Goal: Task Accomplishment & Management: Manage account settings

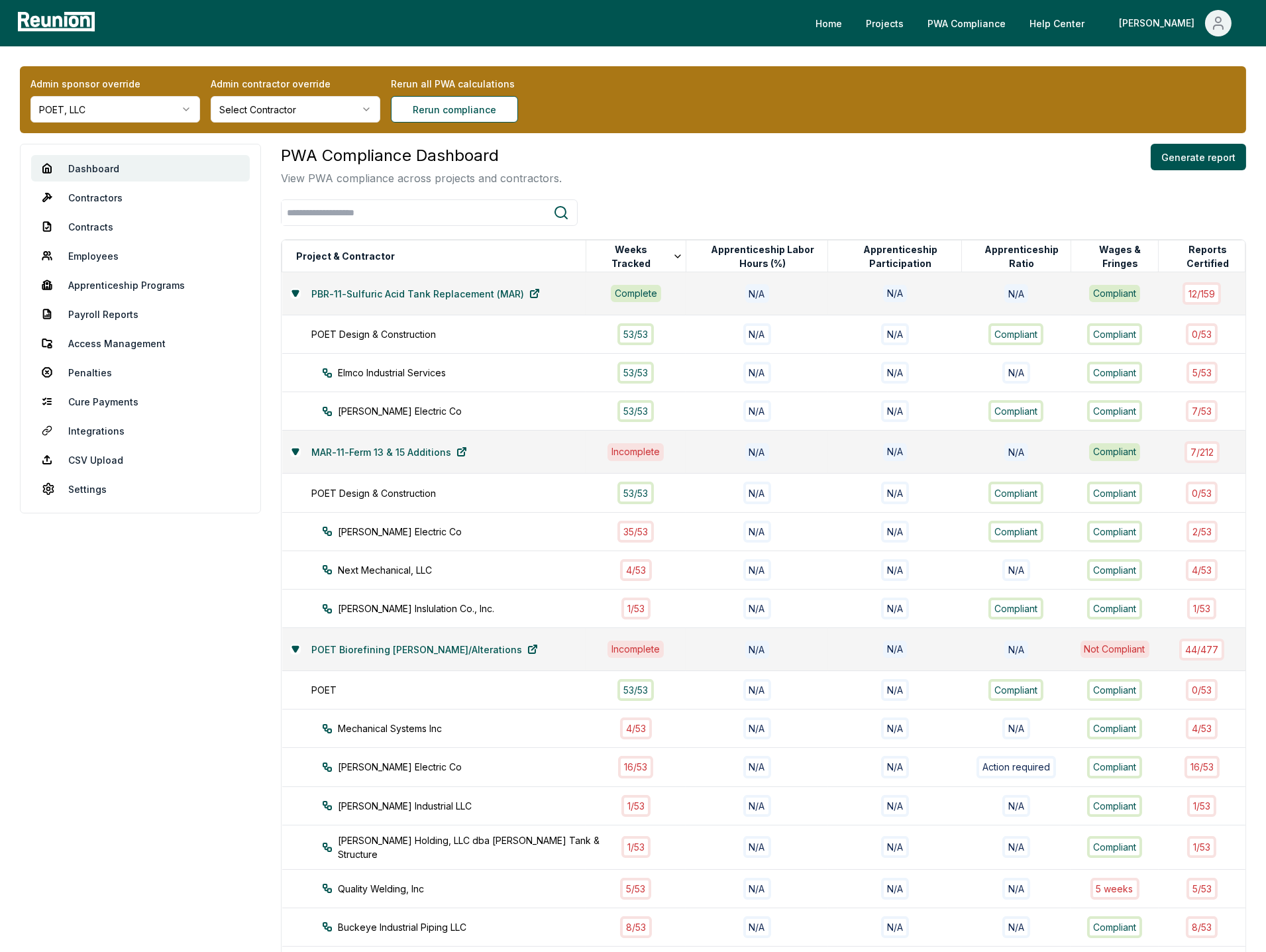
click at [719, 193] on div "PWA Compliance Dashboard View PWA compliance across projects and contractors. G…" at bounding box center [764, 632] width 965 height 977
click at [140, 114] on html "Please visit us on your desktop We're working on making our marketplace mobile-…" at bounding box center [633, 623] width 1266 height 1247
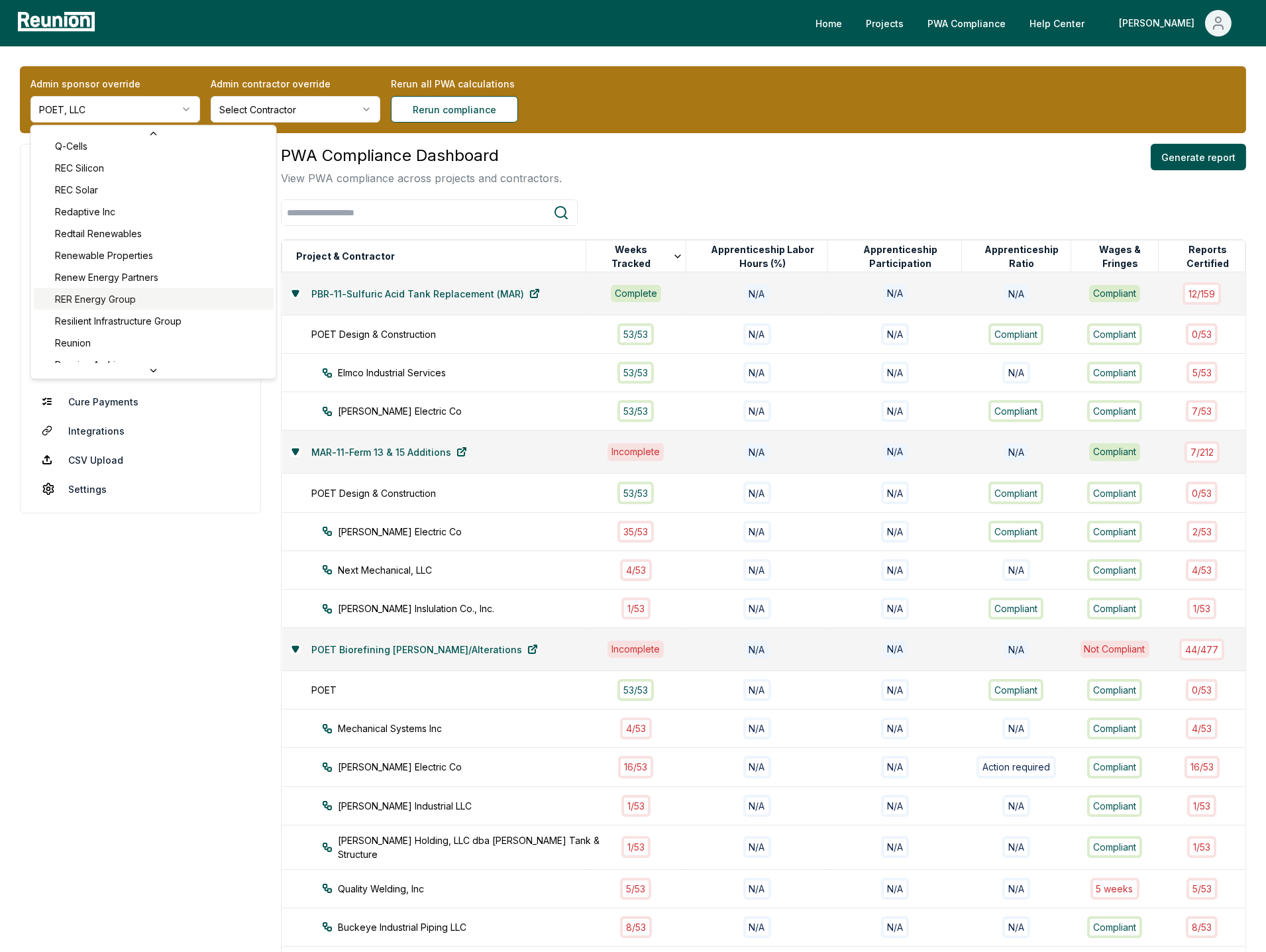
scroll to position [4853, 0]
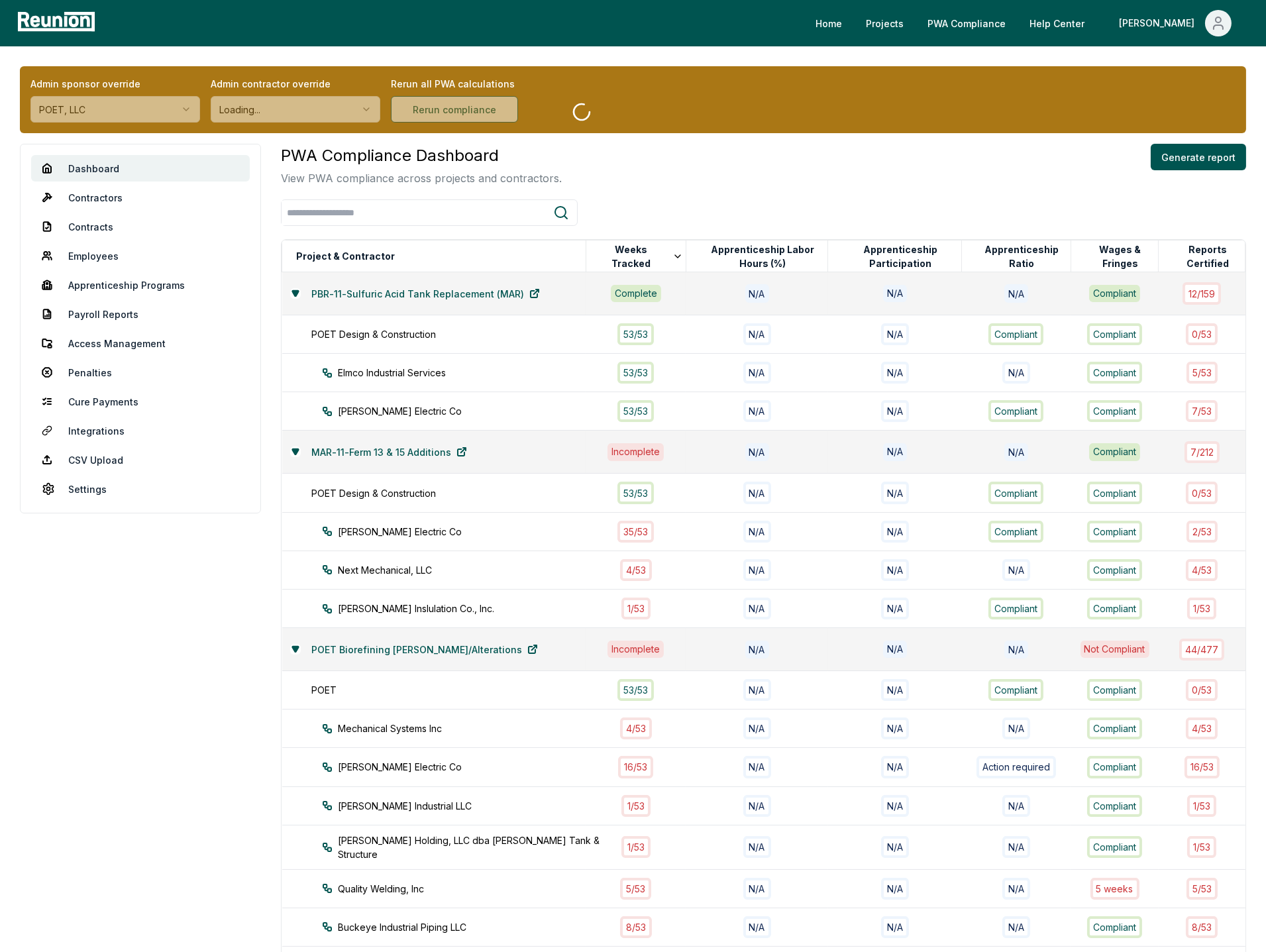
click at [744, 192] on div "PWA Compliance Dashboard View PWA compliance across projects and contractors. G…" at bounding box center [764, 632] width 965 height 977
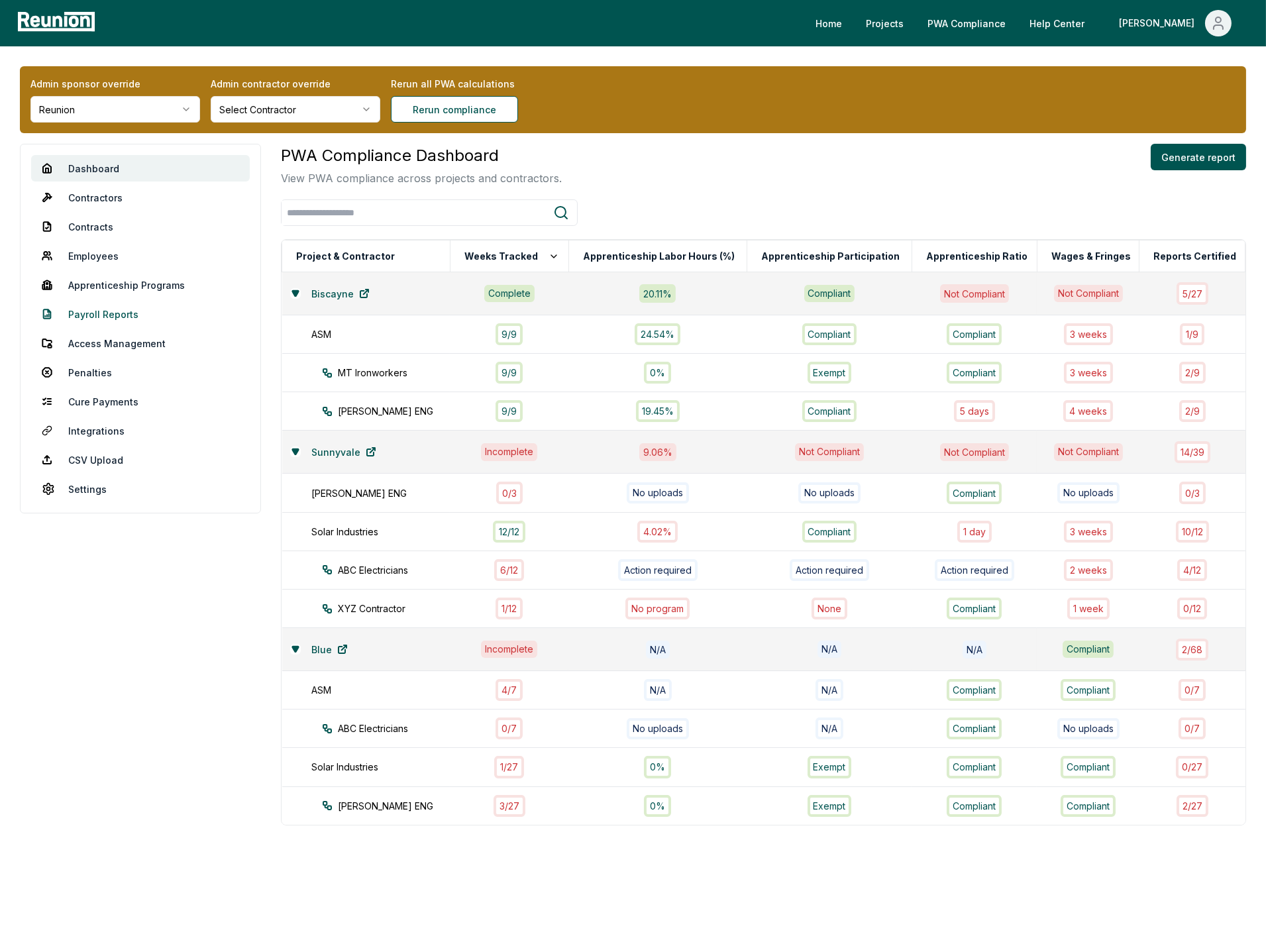
click at [122, 315] on link "Payroll Reports" at bounding box center [140, 314] width 219 height 27
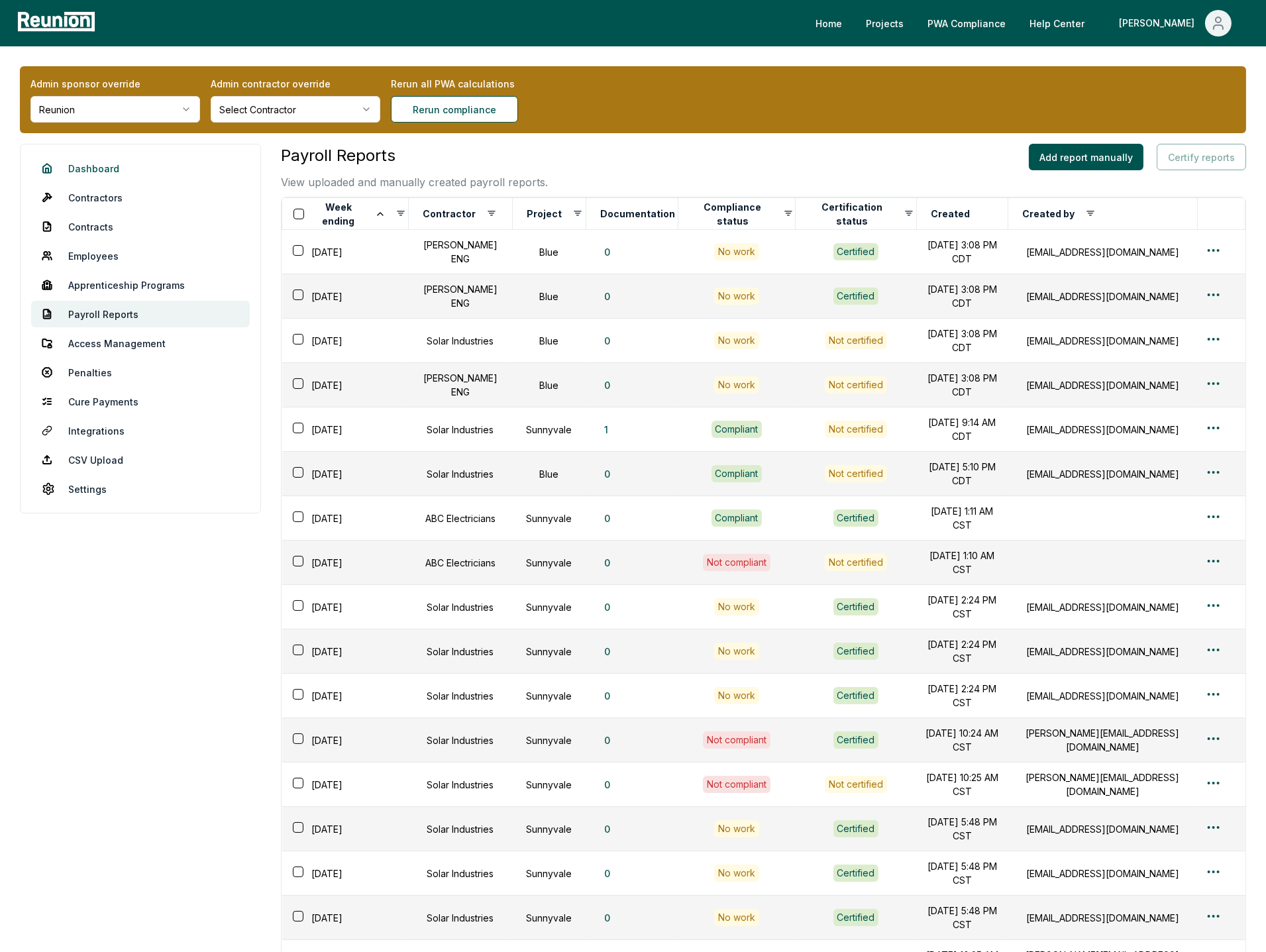
click at [99, 166] on link "Dashboard" at bounding box center [140, 169] width 219 height 27
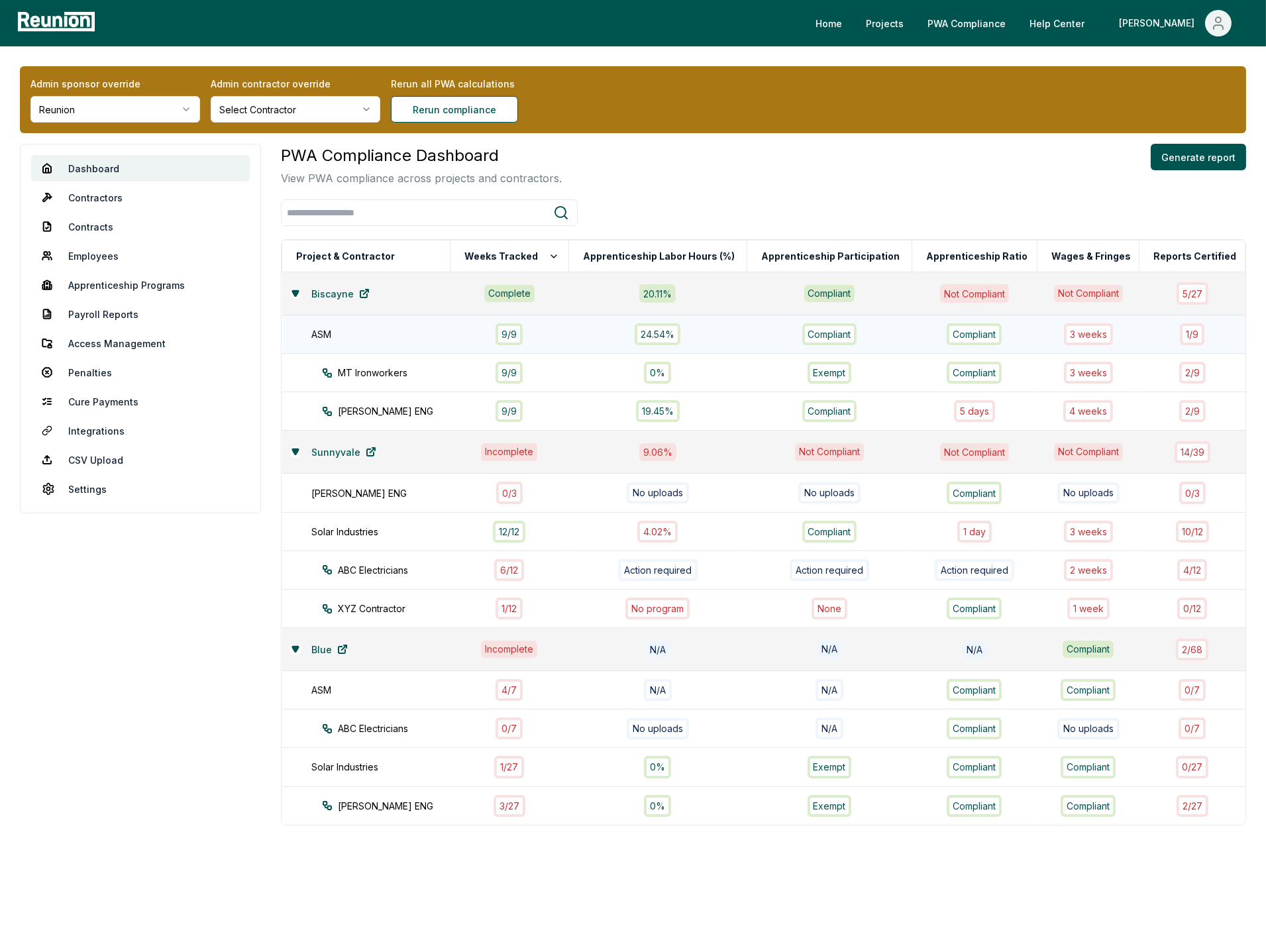
click at [1031, 332] on td "Compliant" at bounding box center [974, 335] width 125 height 39
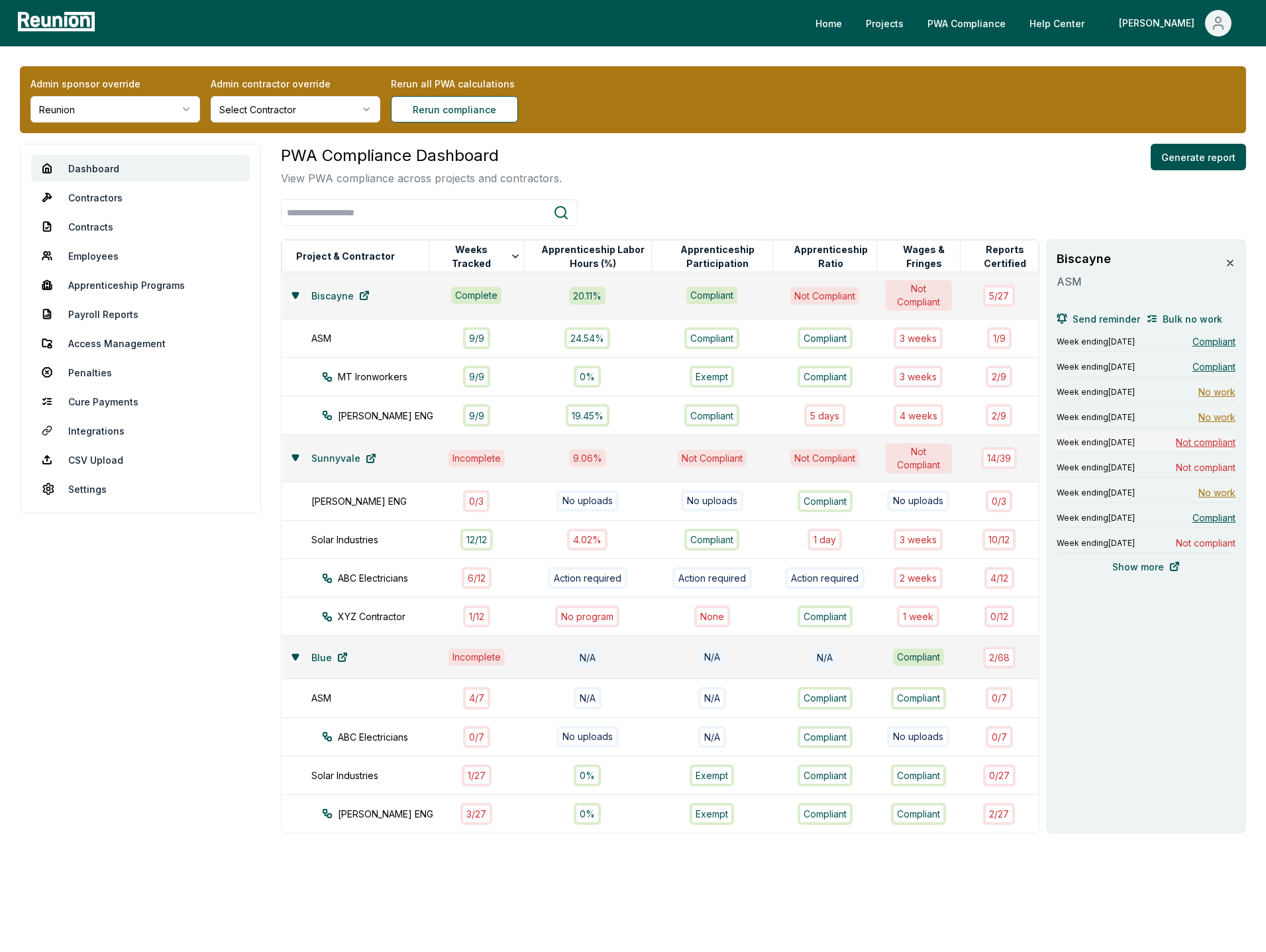
click at [1212, 439] on span "Not compliant" at bounding box center [1206, 442] width 60 height 14
click at [131, 105] on html "Please visit us on your desktop We're working on making our marketplace mobile-…" at bounding box center [633, 480] width 1266 height 959
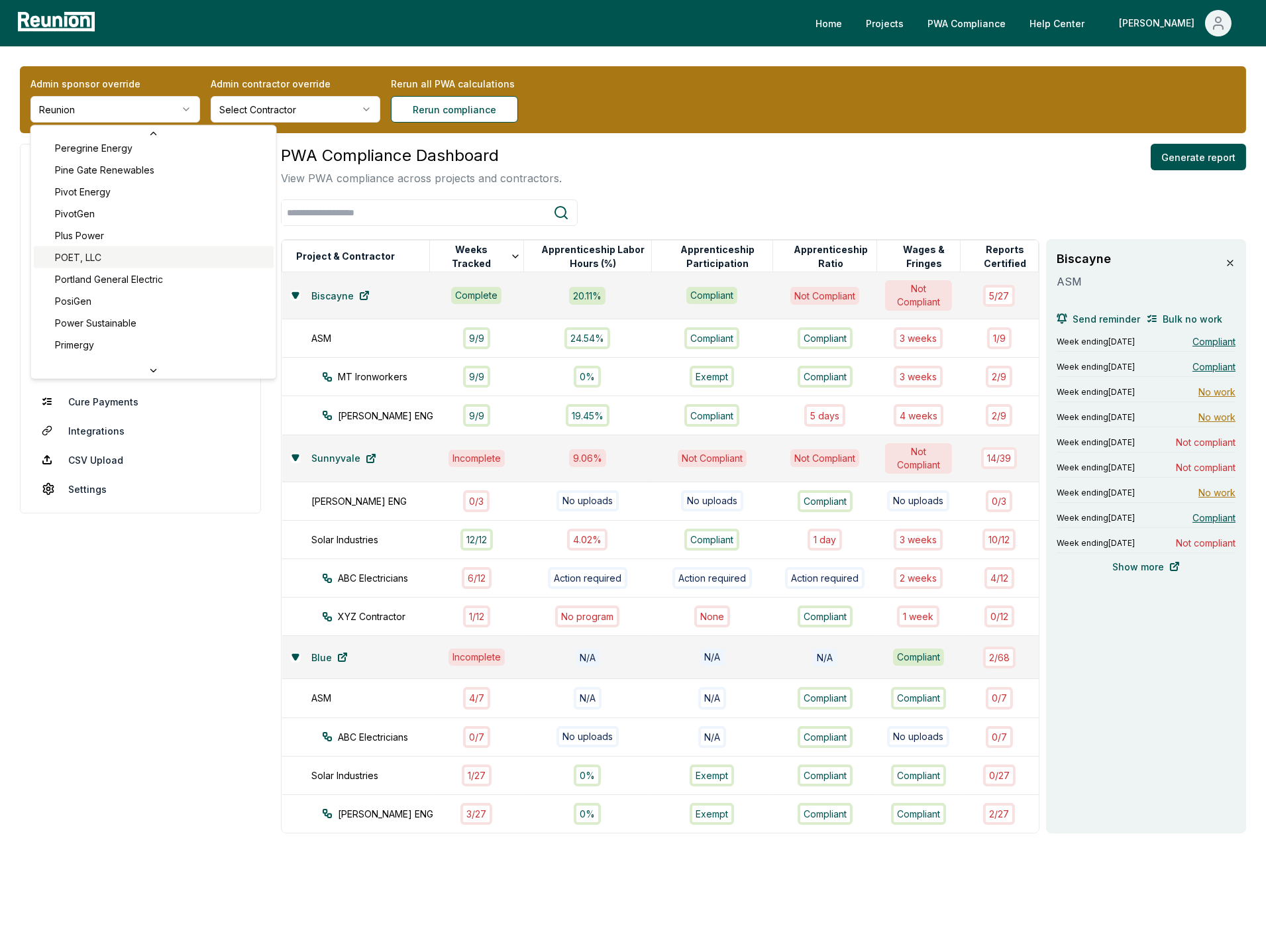
scroll to position [4556, 0]
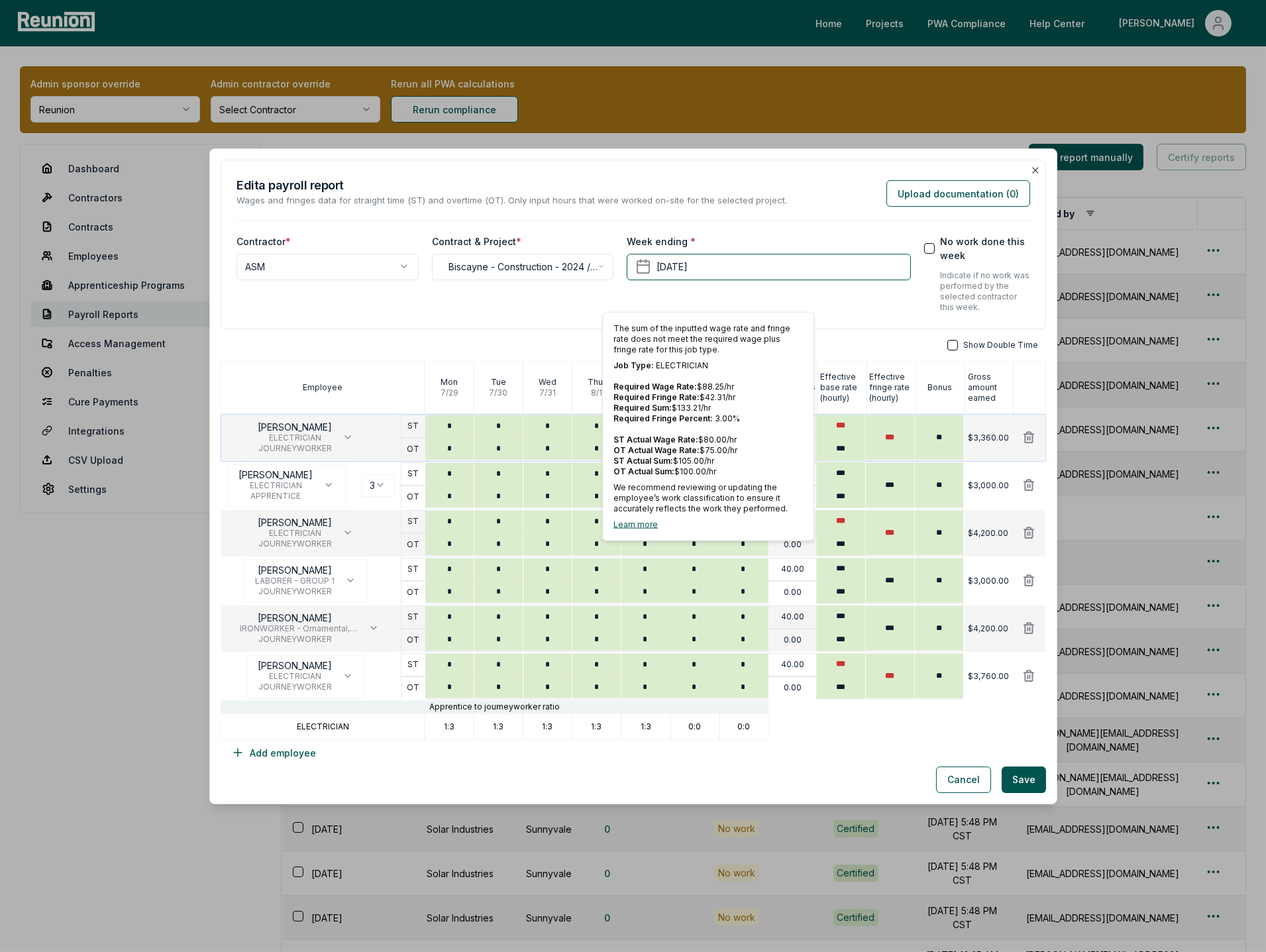
click at [642, 524] on link "Learn more" at bounding box center [636, 523] width 45 height 10
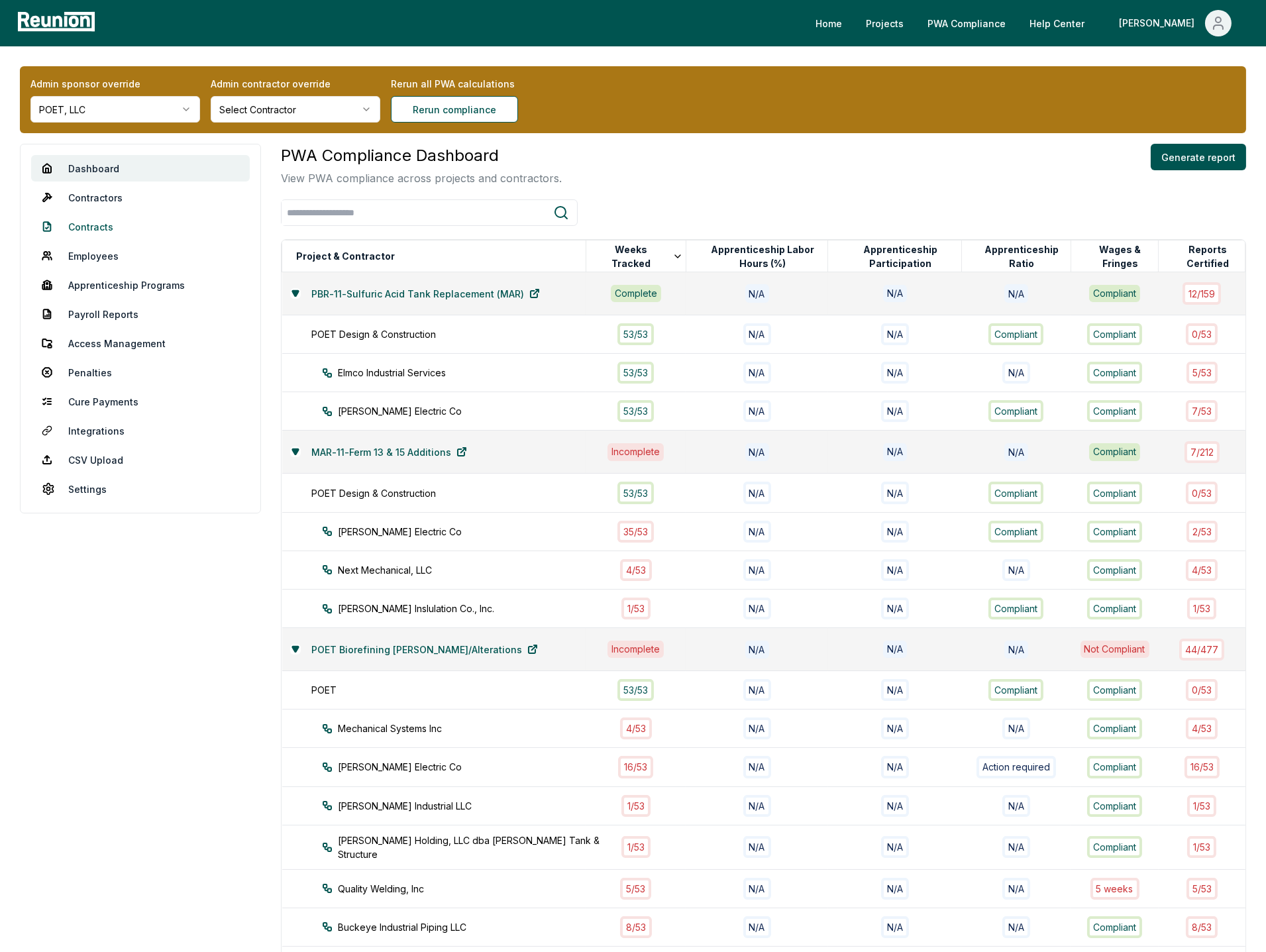
click at [107, 225] on link "Contracts" at bounding box center [140, 227] width 219 height 27
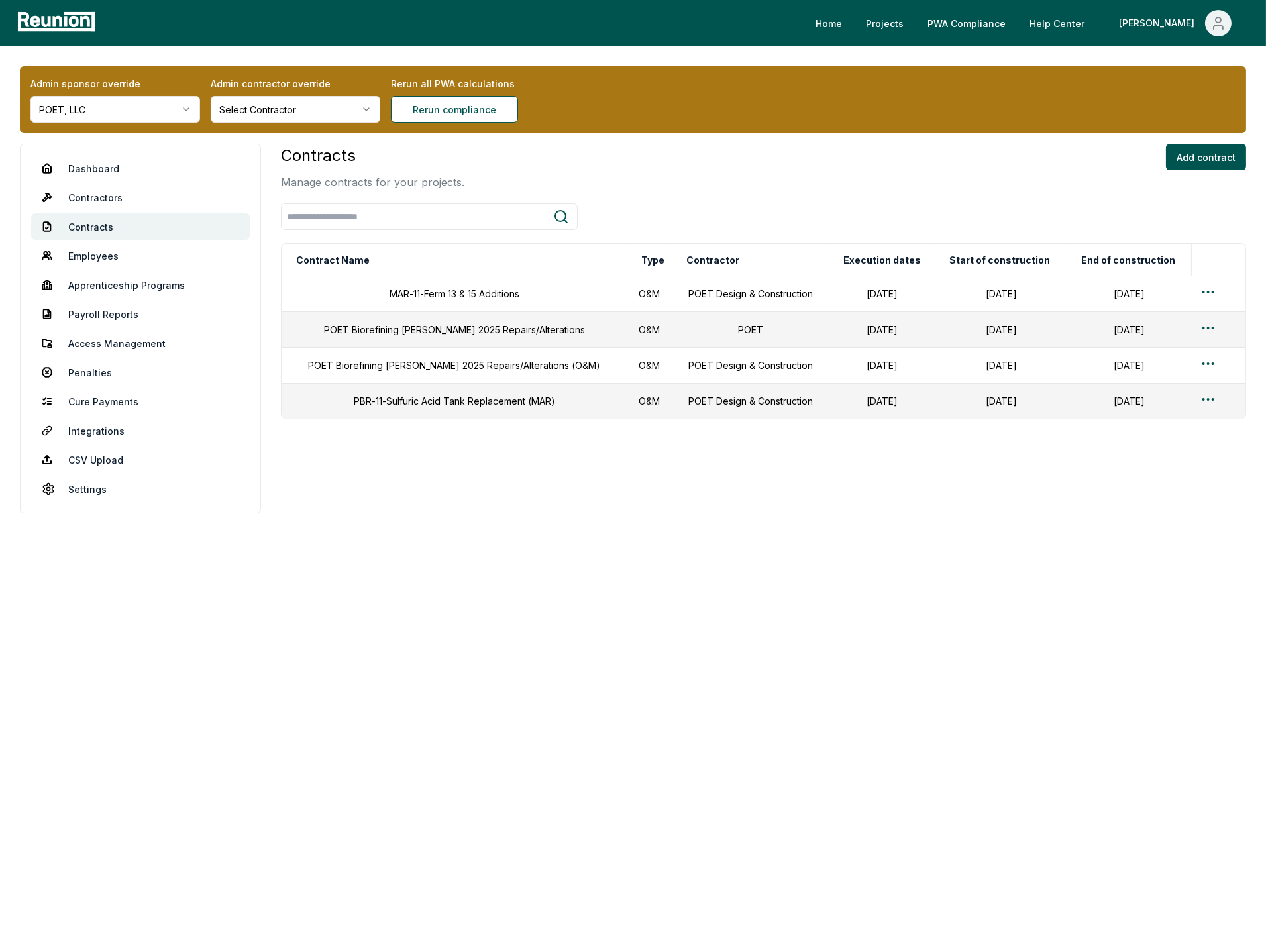
click at [105, 112] on html "Please visit us on your desktop We're working on making our marketplace mobile-…" at bounding box center [633, 476] width 1266 height 952
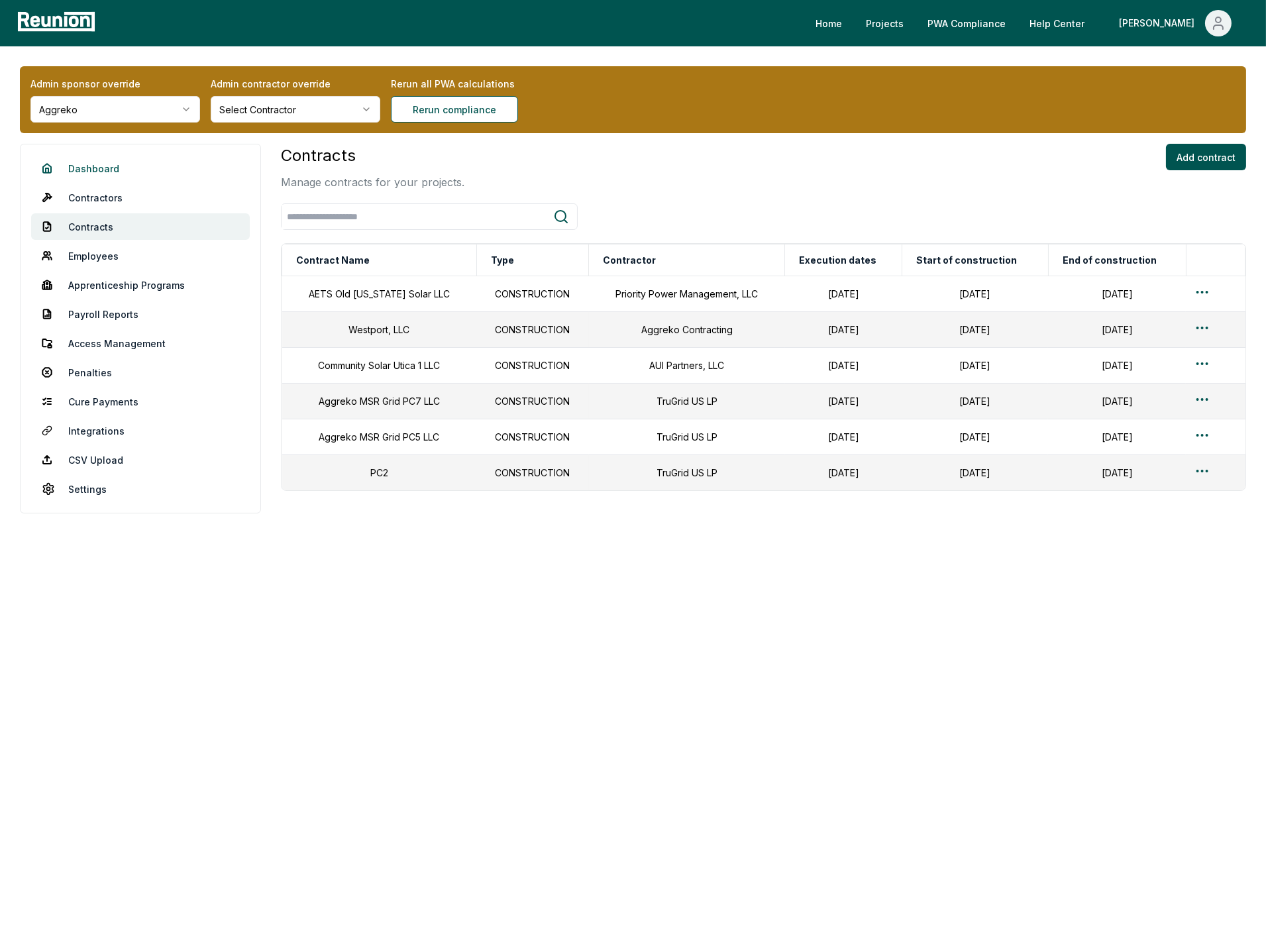
click at [109, 164] on link "Dashboard" at bounding box center [140, 169] width 219 height 27
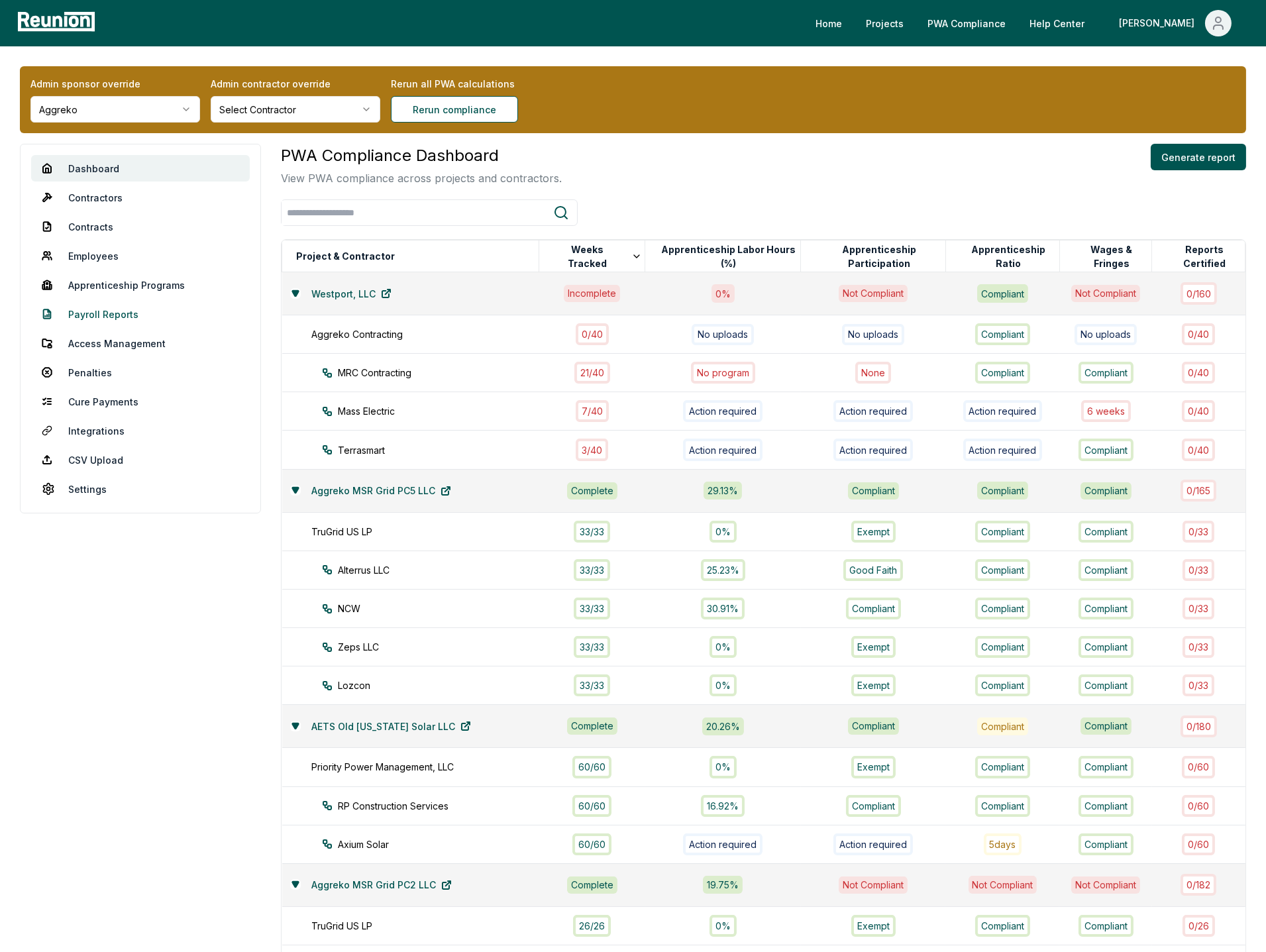
click at [98, 311] on link "Payroll Reports" at bounding box center [140, 314] width 219 height 27
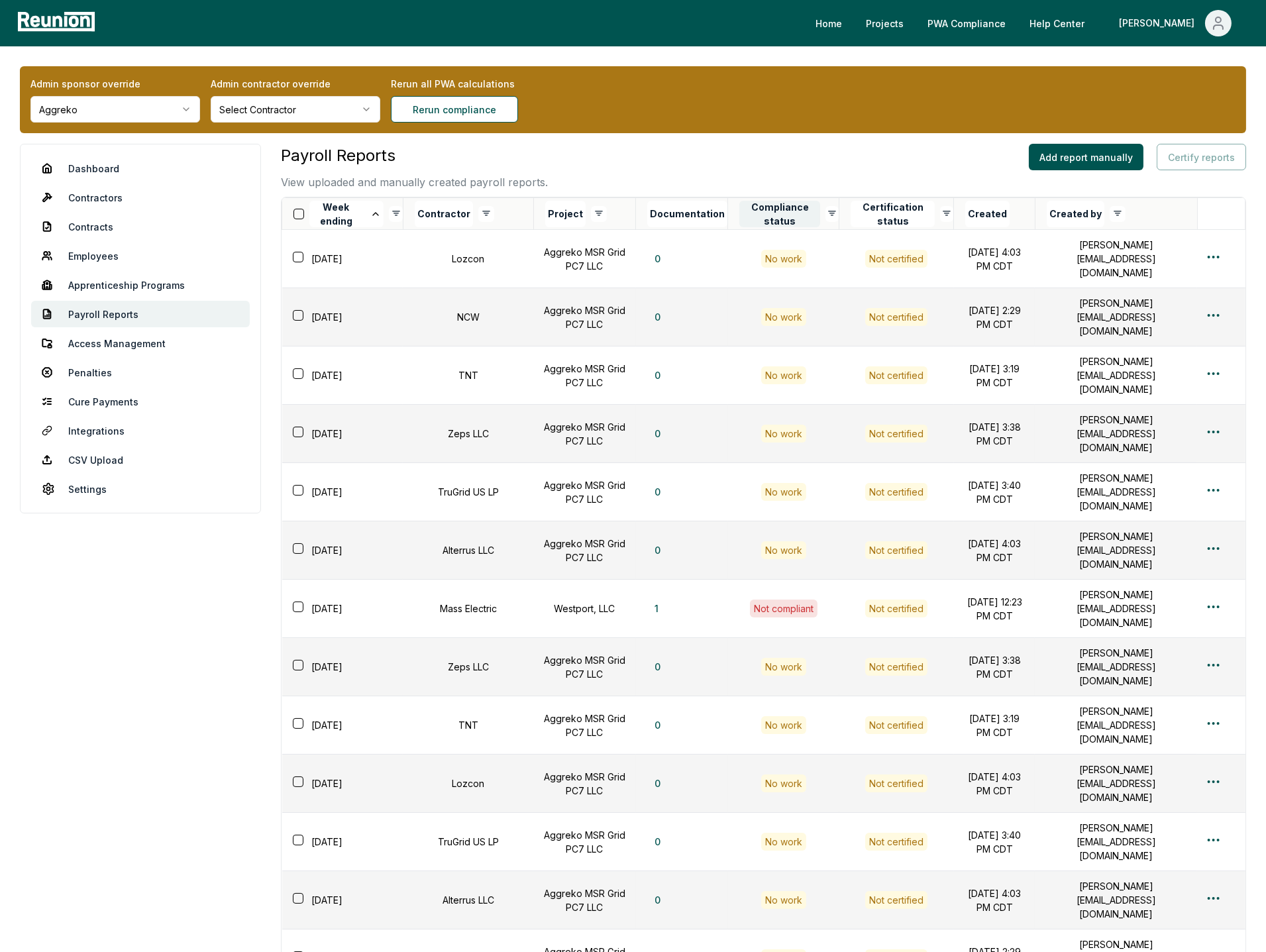
click at [773, 210] on button "Compliance status" at bounding box center [780, 214] width 81 height 27
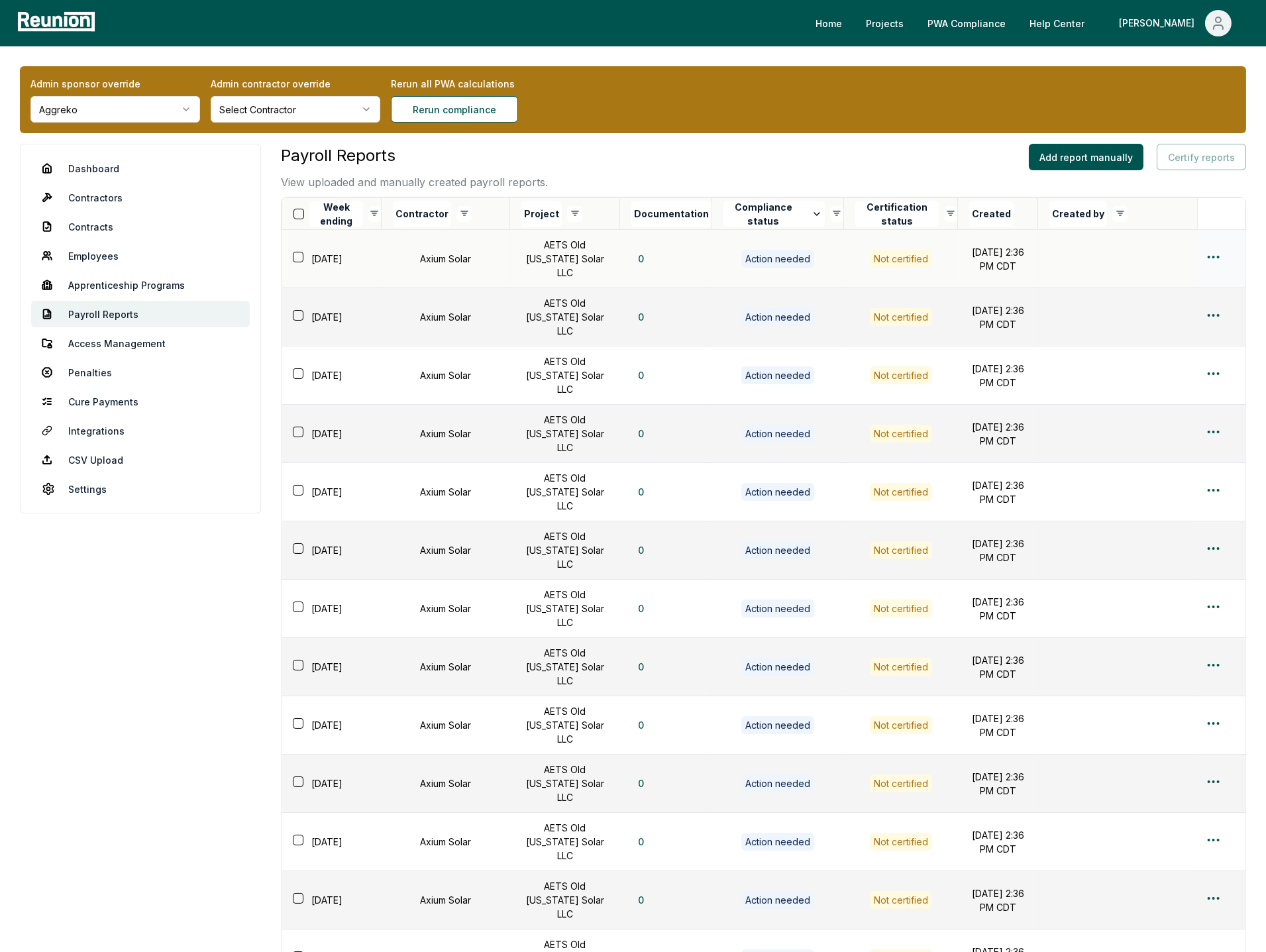
click at [1169, 307] on div "Edit" at bounding box center [1191, 304] width 126 height 22
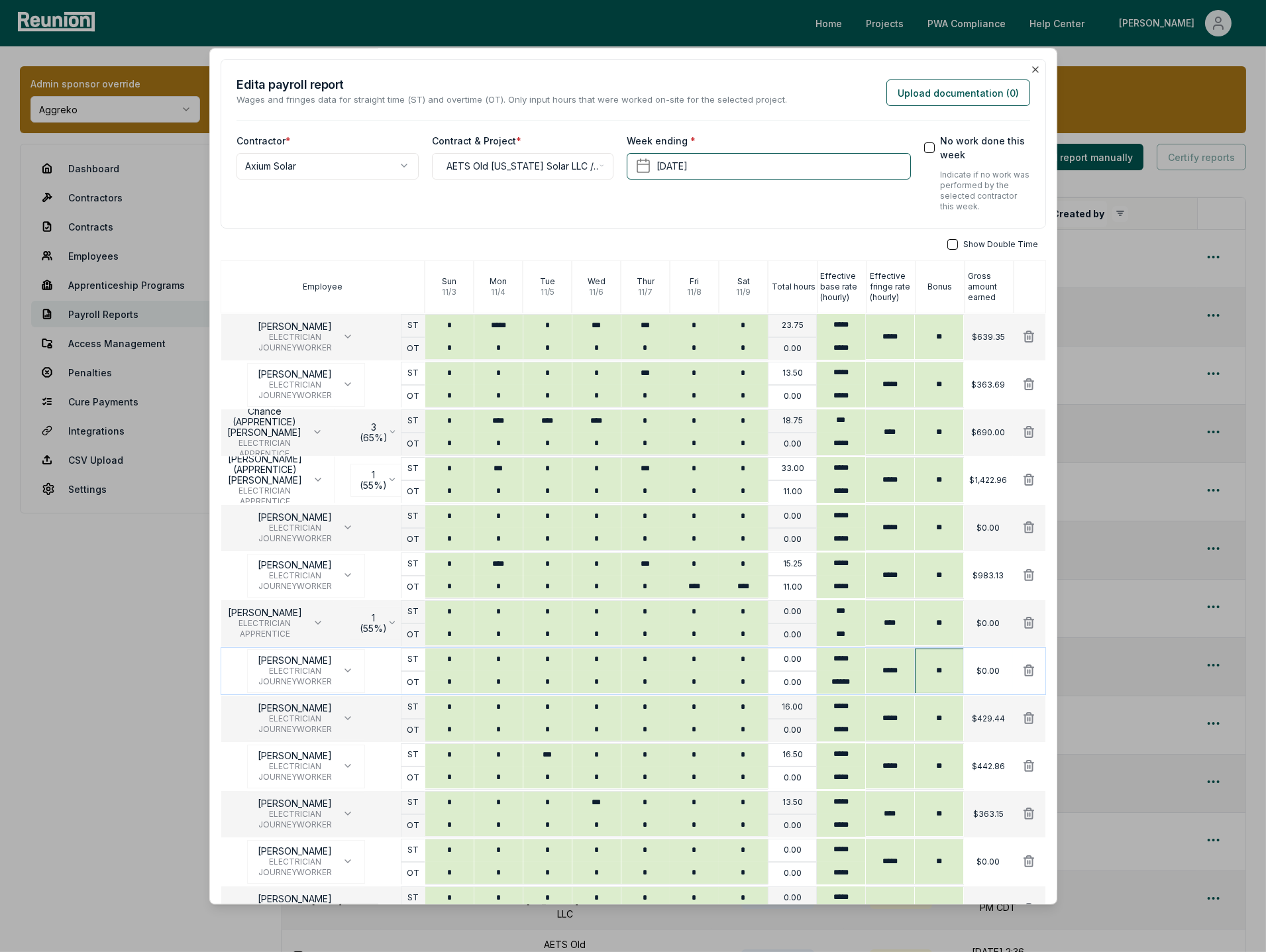
scroll to position [561, 0]
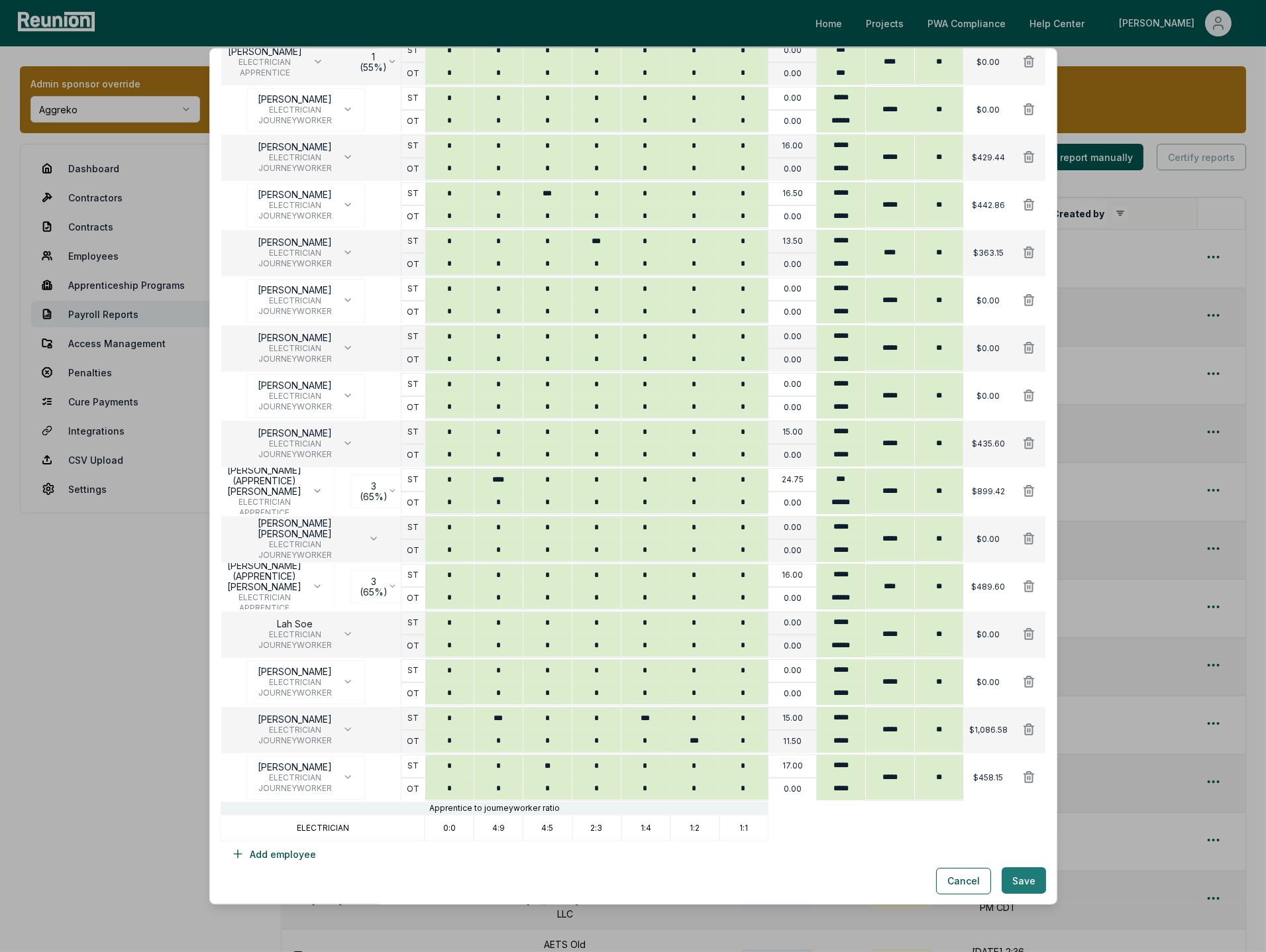
click at [1027, 880] on button "Save" at bounding box center [1024, 881] width 45 height 27
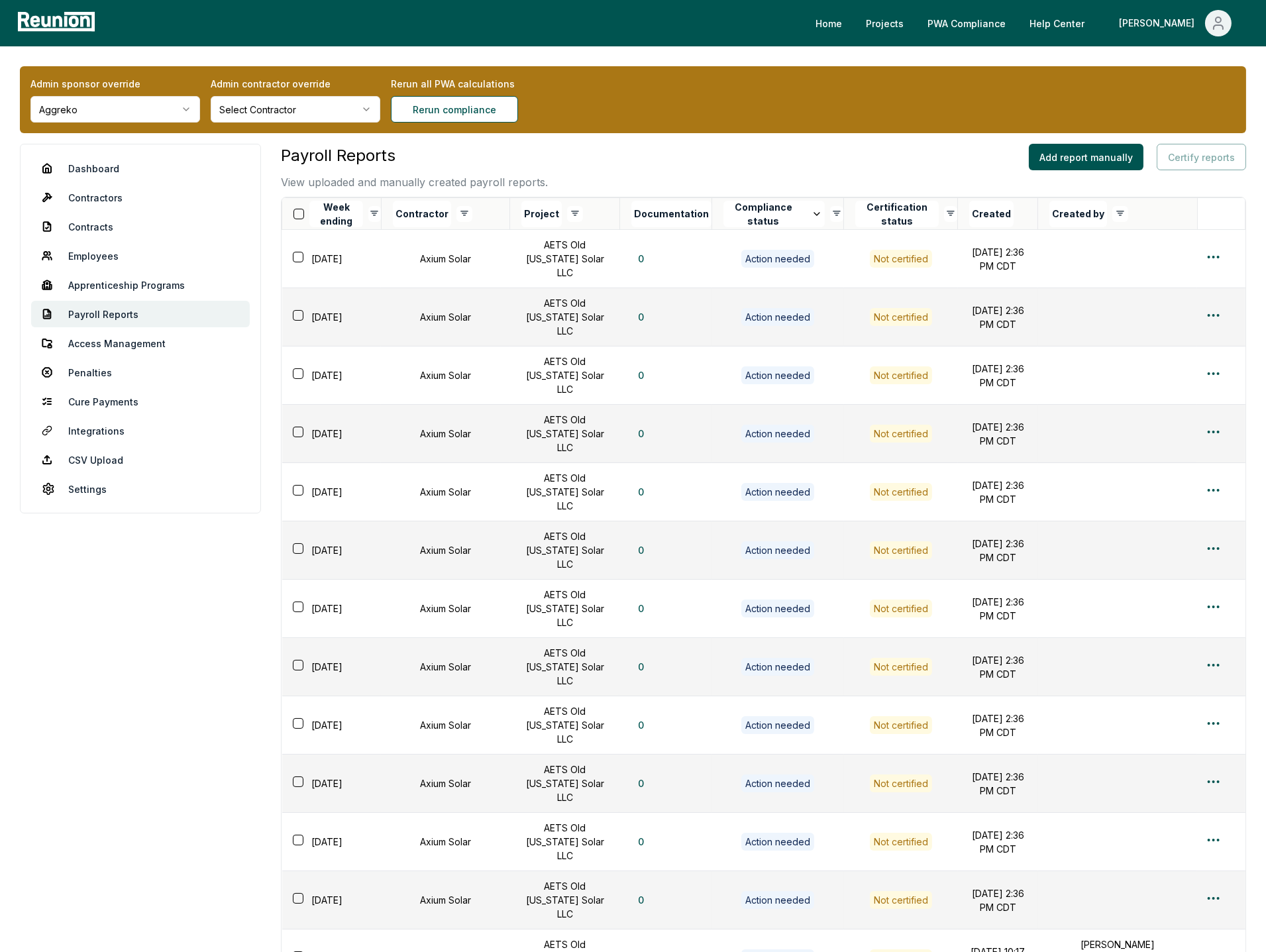
click at [565, 150] on div "Payroll Reports View uploaded and manually created payroll reports. Add report …" at bounding box center [764, 167] width 965 height 46
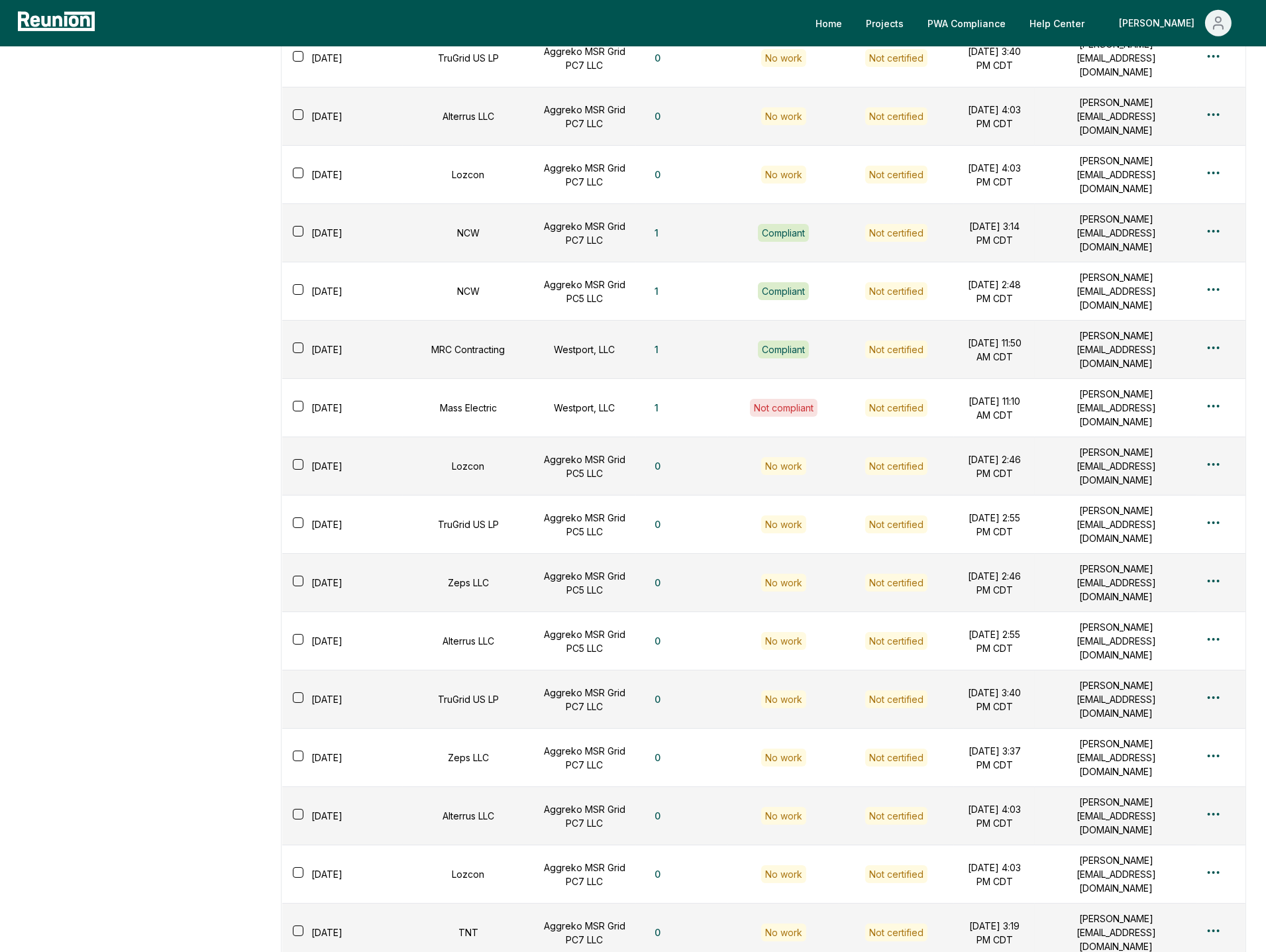
scroll to position [3994, 0]
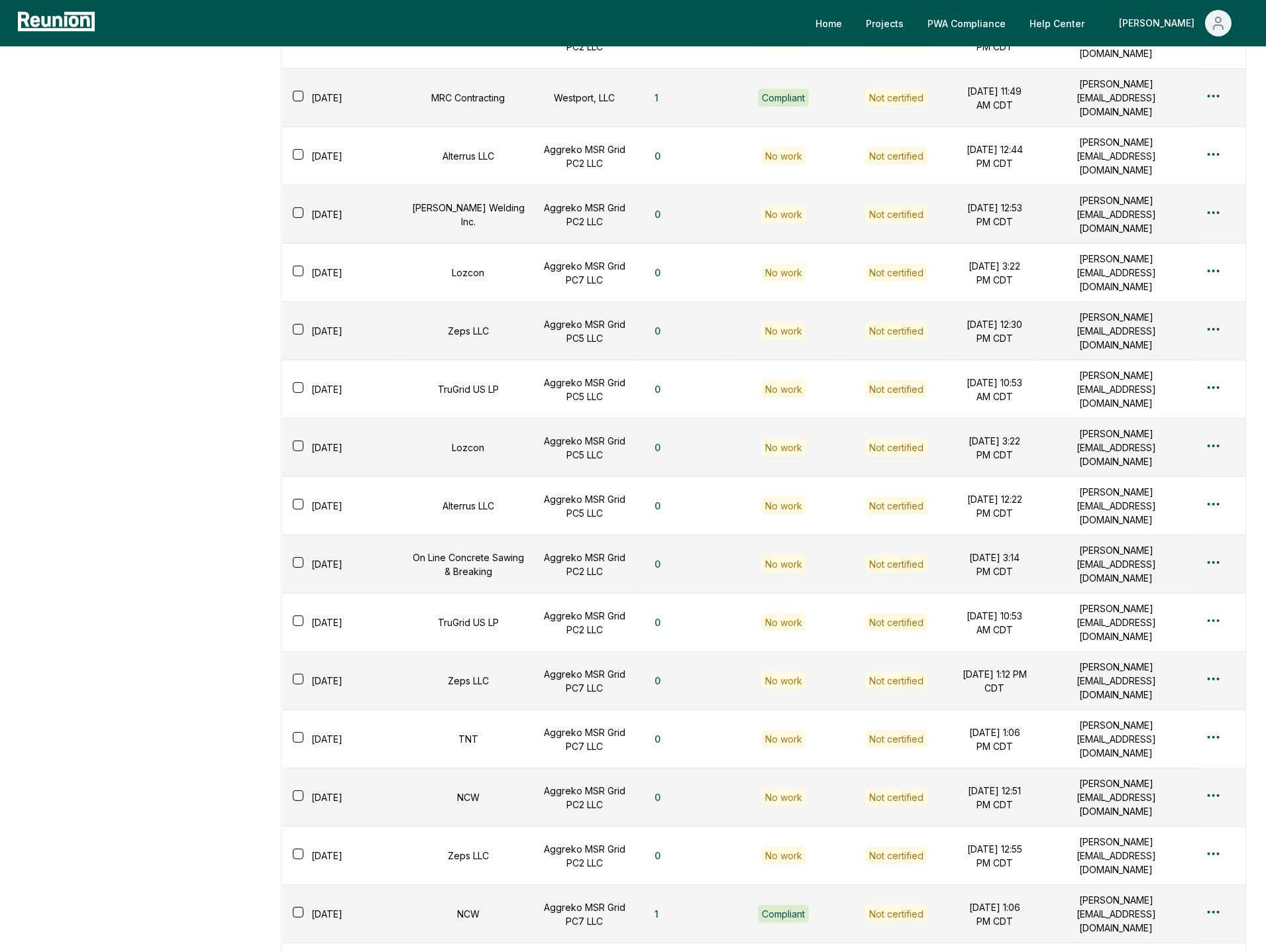
scroll to position [0, 0]
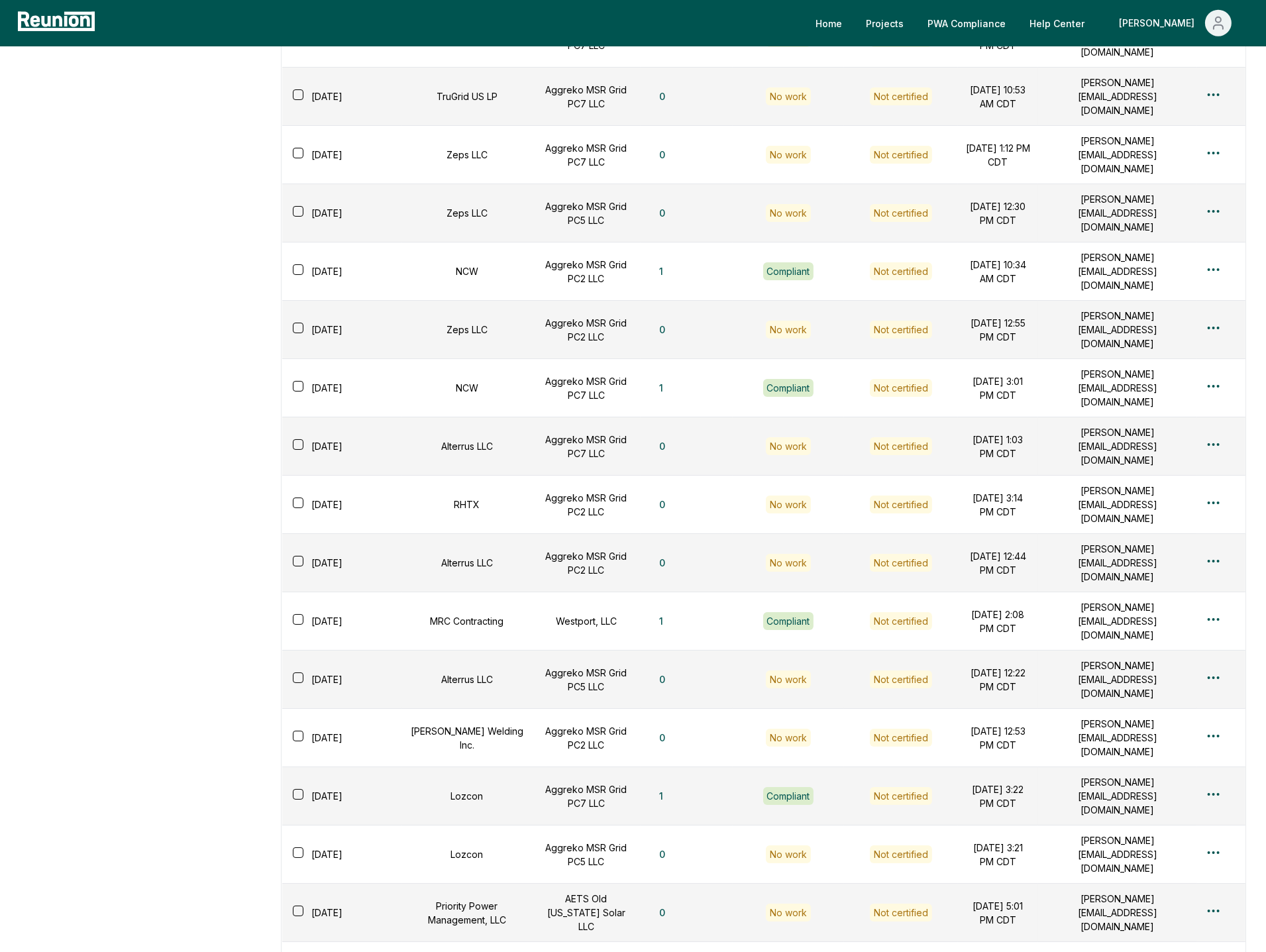
scroll to position [3808, 0]
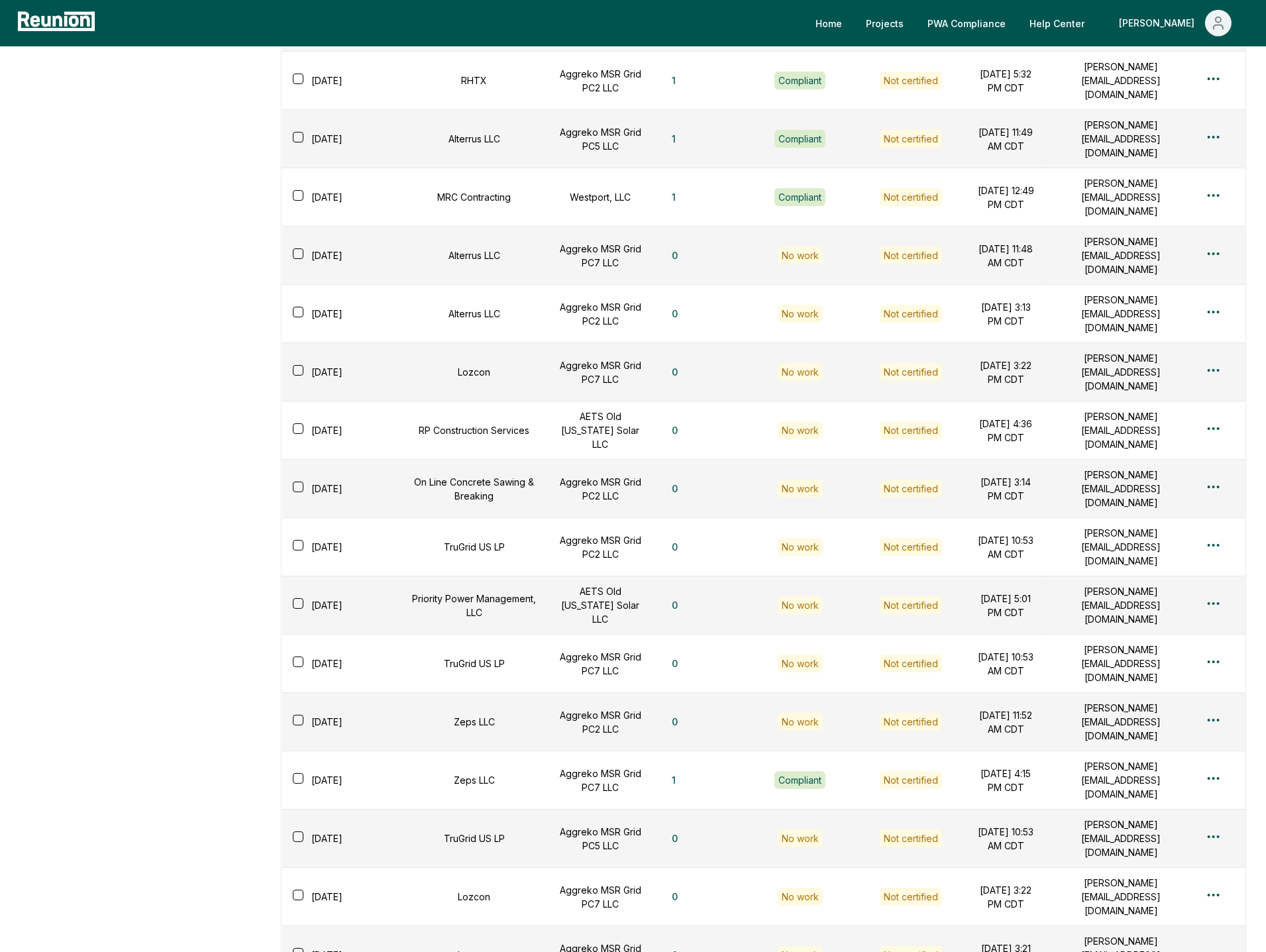
scroll to position [4166, 0]
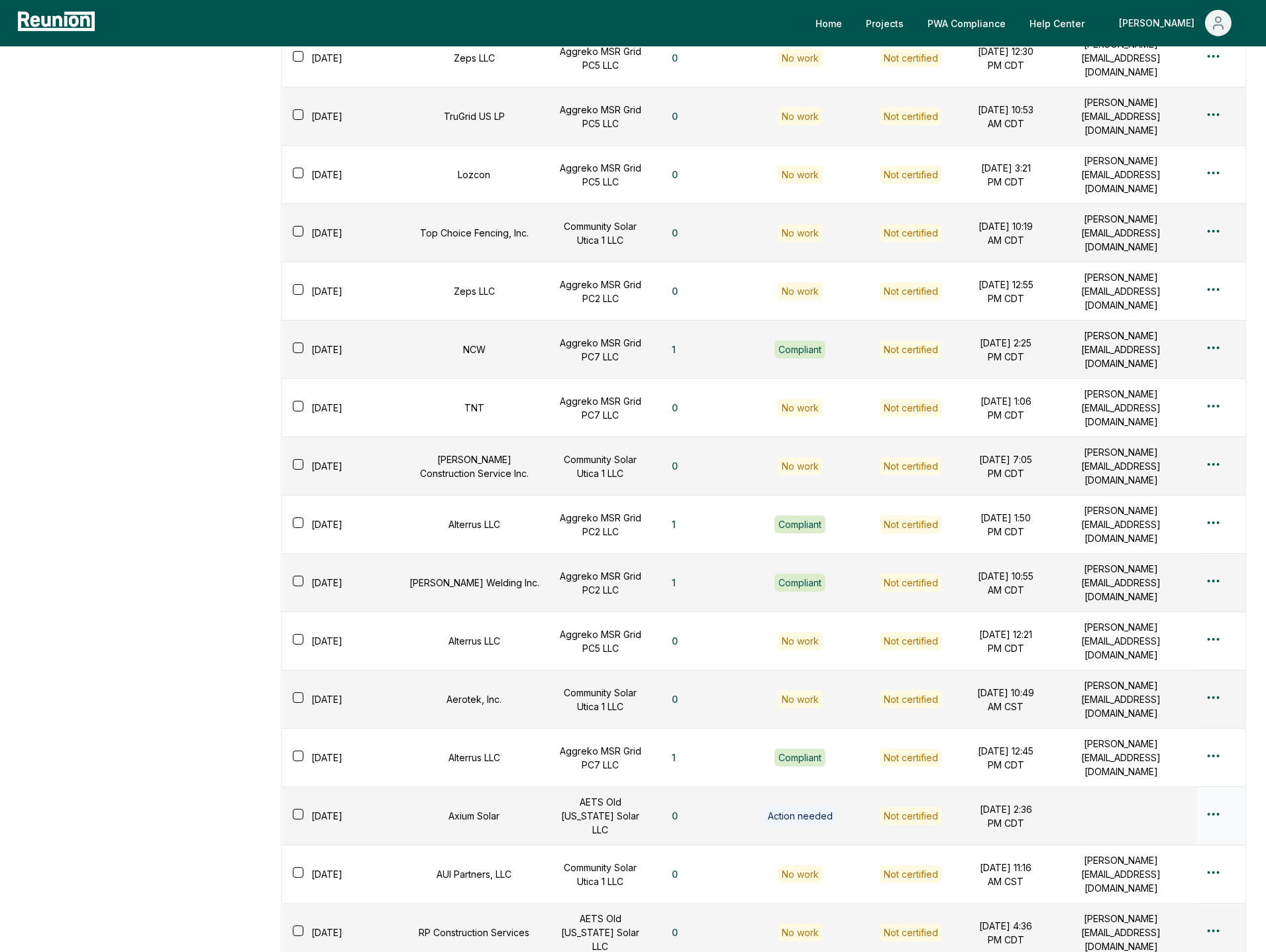
click at [1177, 249] on div "Edit" at bounding box center [1191, 257] width 126 height 22
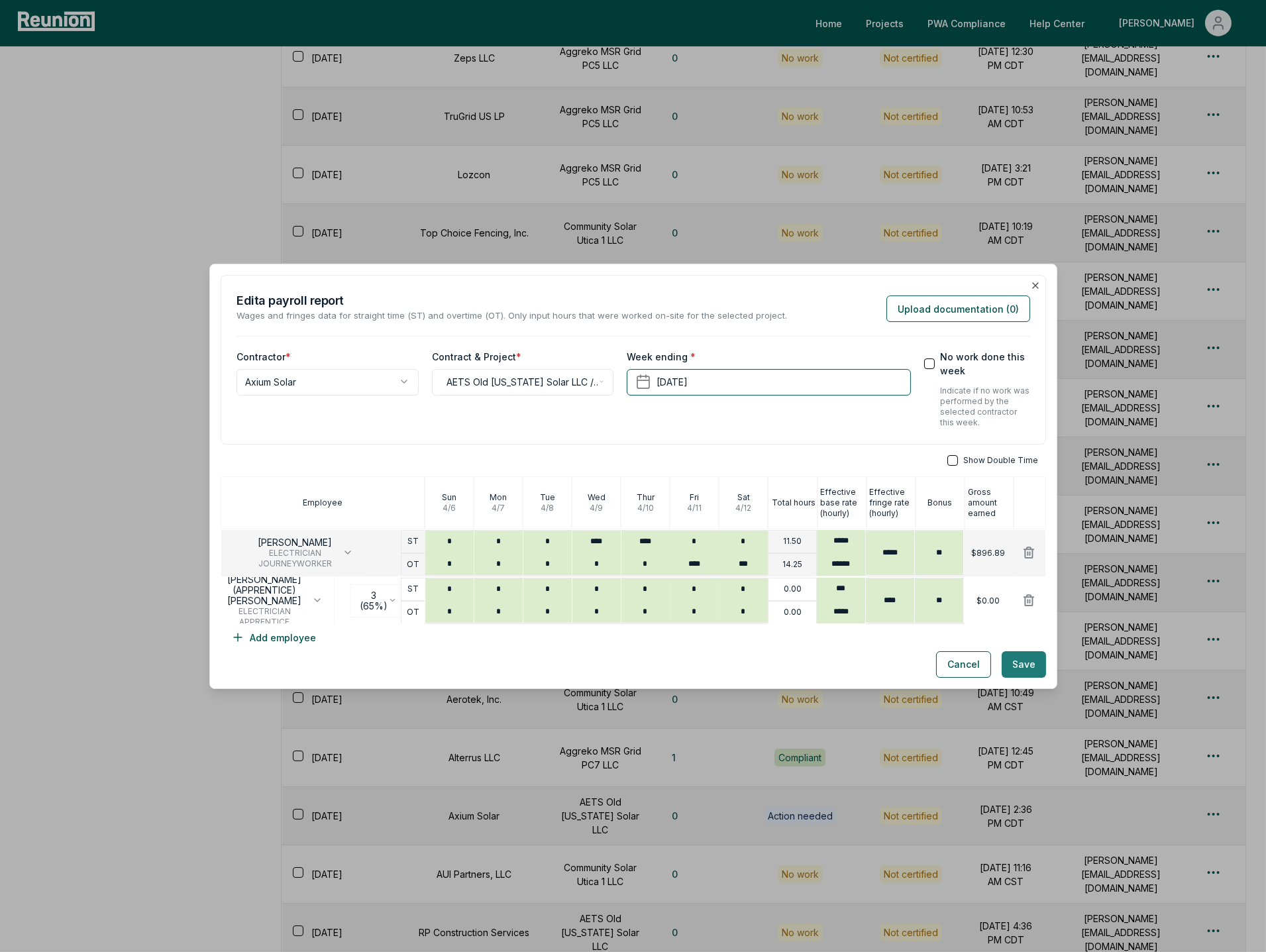
click at [1024, 666] on button "Save" at bounding box center [1024, 664] width 45 height 27
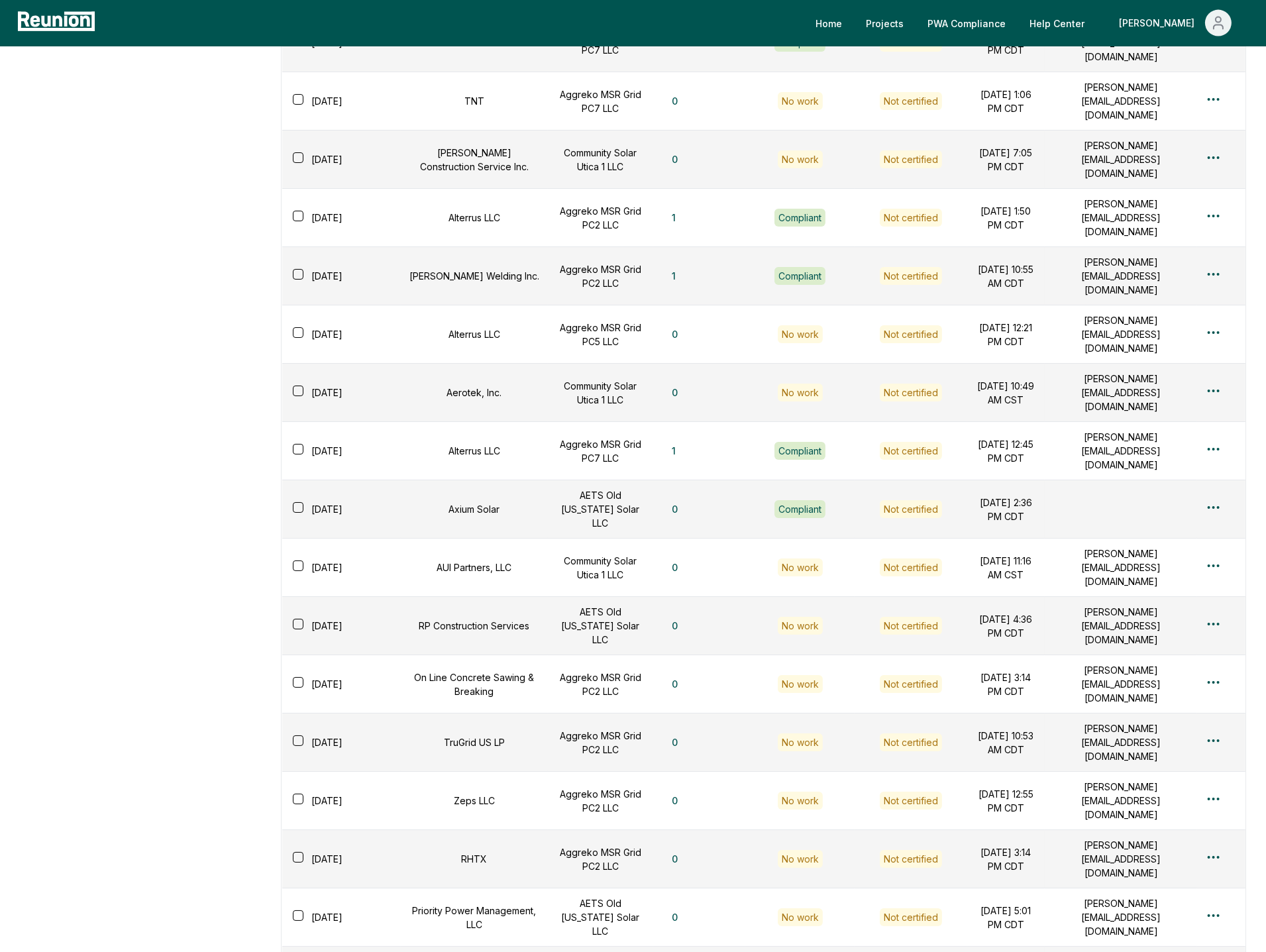
scroll to position [4569, 0]
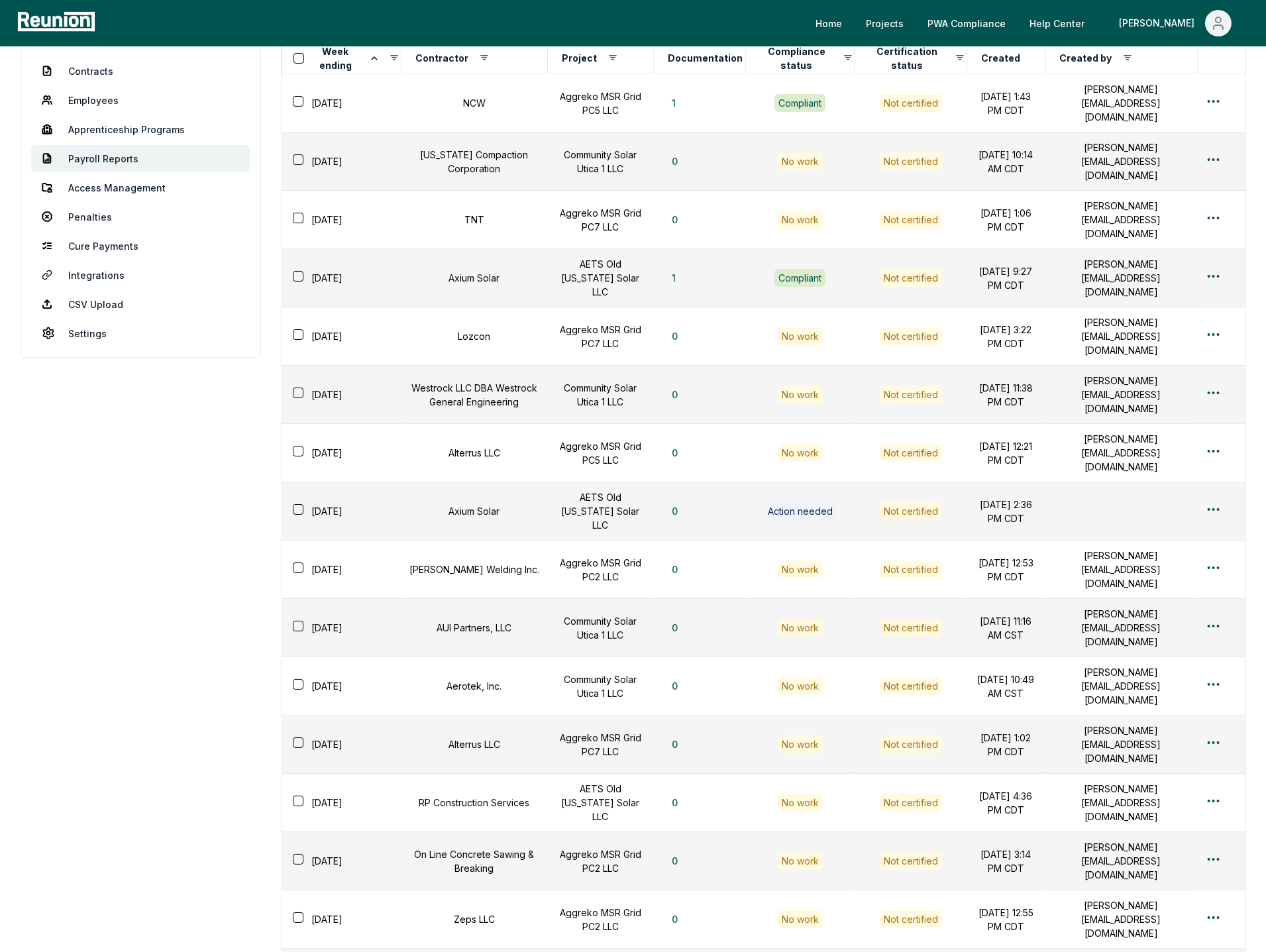
scroll to position [0, 0]
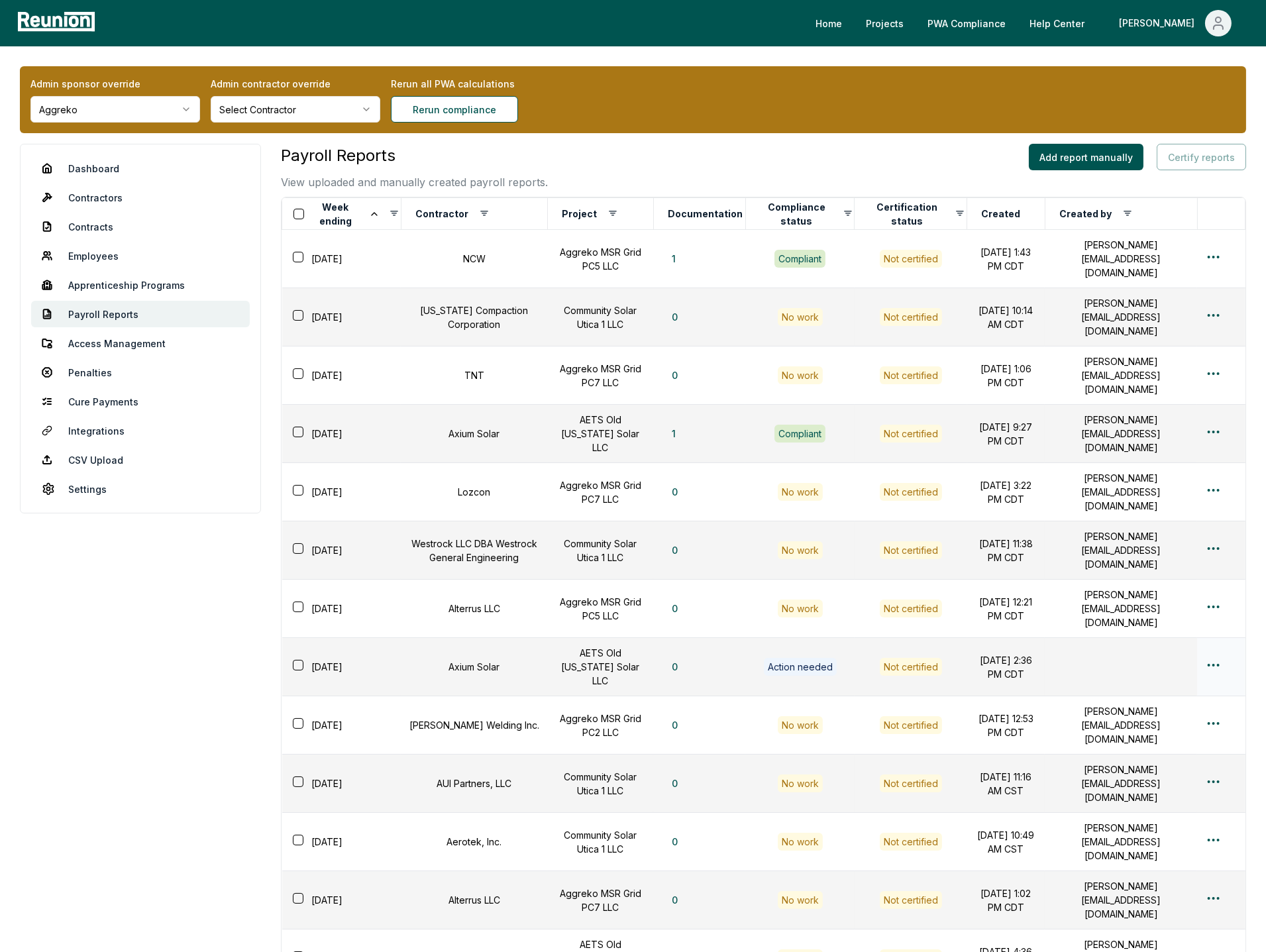
click at [1155, 647] on div "Edit" at bounding box center [1191, 647] width 126 height 22
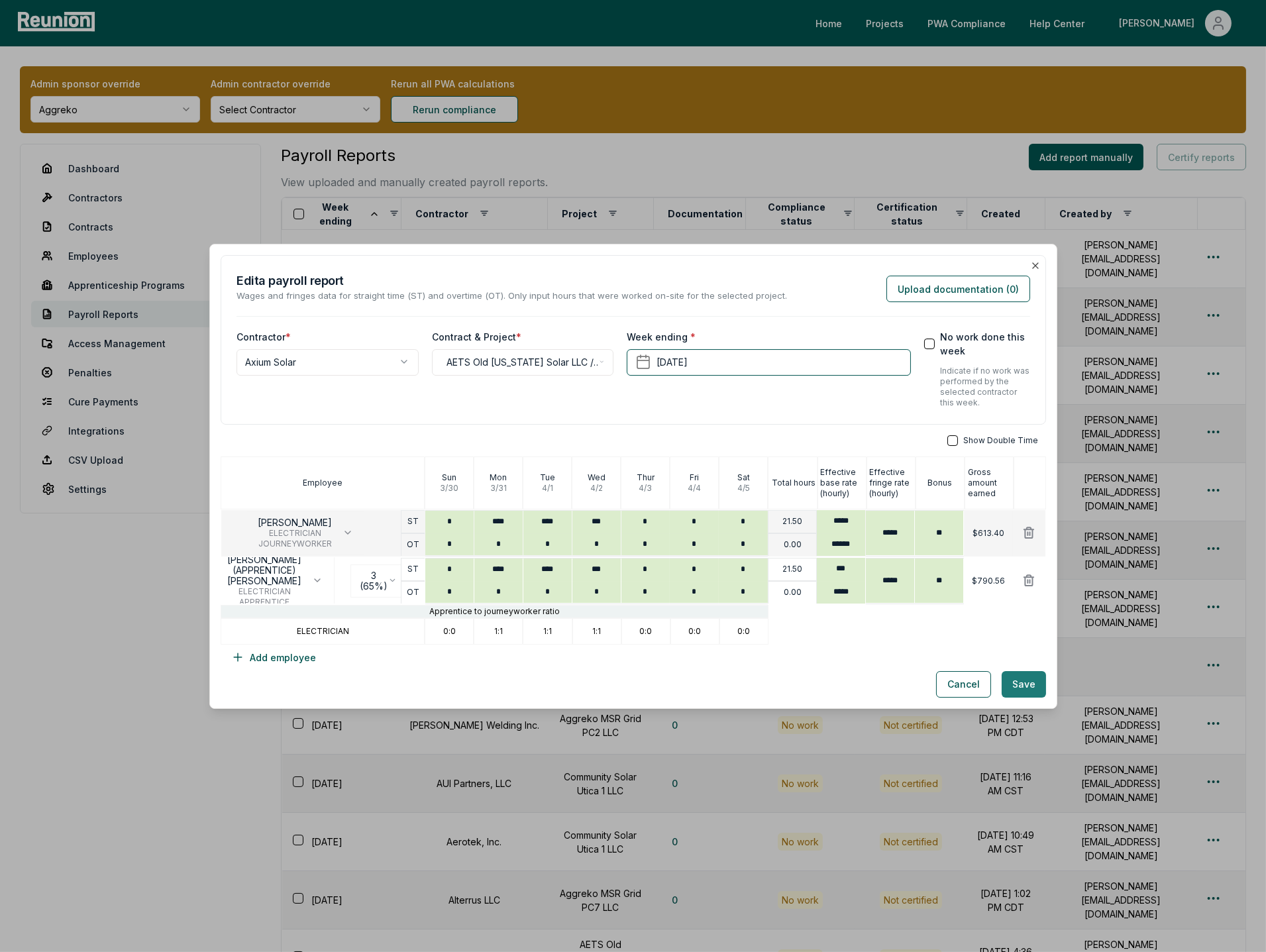
click at [1017, 680] on button "Save" at bounding box center [1024, 684] width 45 height 27
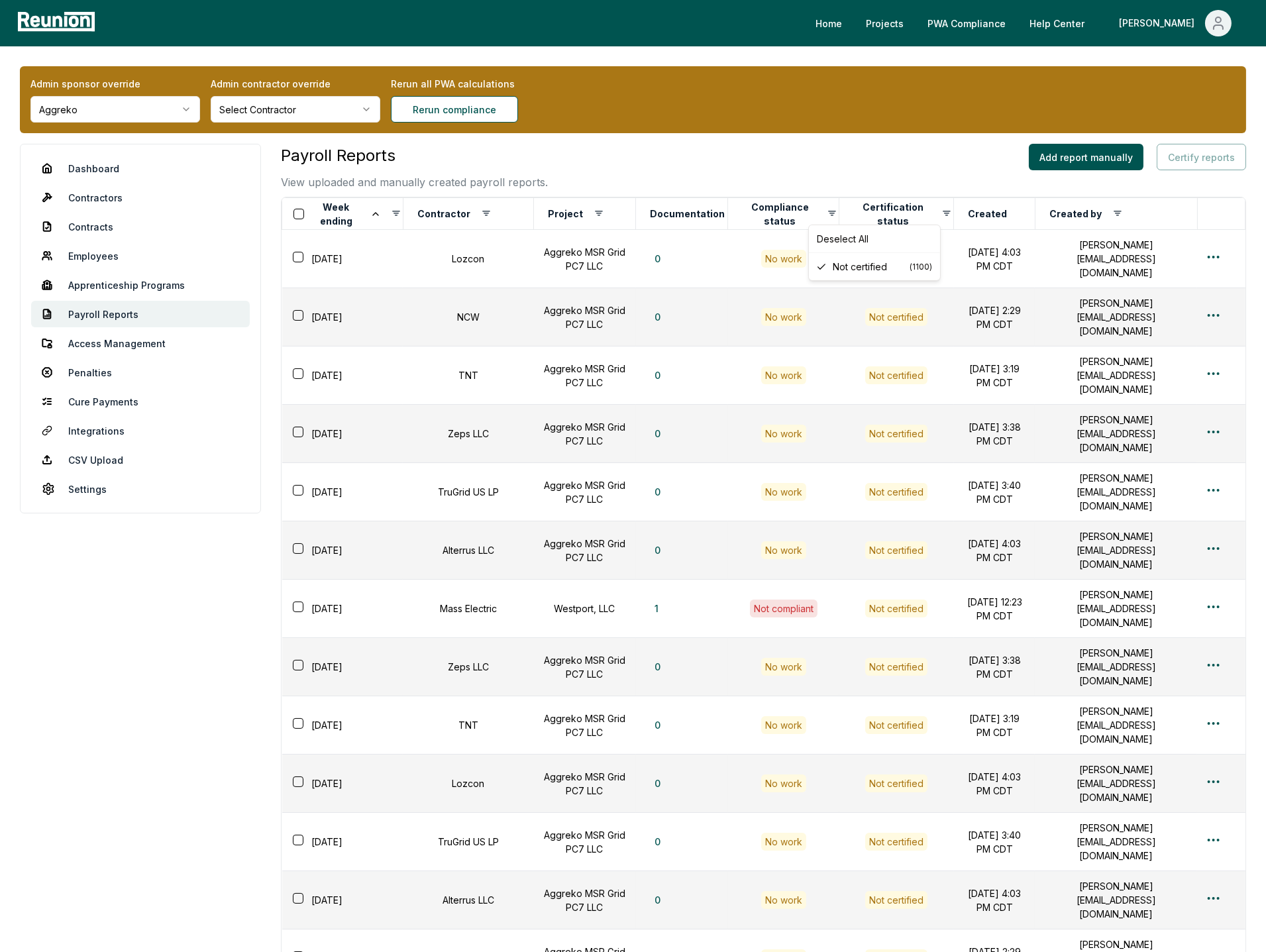
click at [754, 151] on div "Payroll Reports View uploaded and manually created payroll reports. Add report …" at bounding box center [764, 167] width 965 height 46
